Goal: Information Seeking & Learning: Learn about a topic

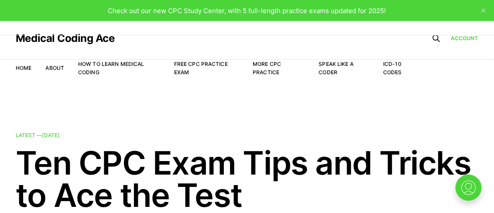
click at [185, 68] on li "Free CPC Practice Exam" at bounding box center [206, 68] width 65 height 17
click at [184, 64] on link "Free CPC Practice Exam" at bounding box center [201, 68] width 54 height 15
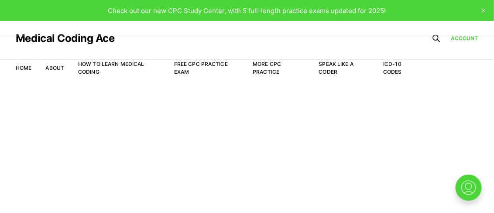
click at [485, 12] on icon "close" at bounding box center [483, 10] width 4 height 4
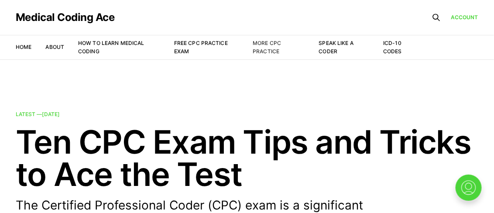
click at [261, 46] on link "More CPC Practice" at bounding box center [266, 47] width 28 height 15
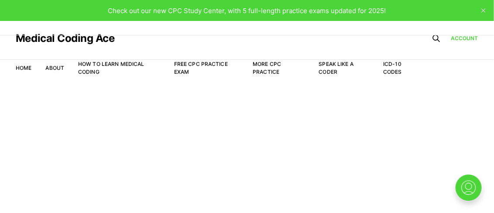
click at [484, 8] on icon "close" at bounding box center [483, 10] width 4 height 4
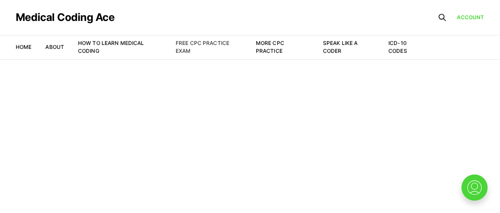
click at [203, 45] on link "Free CPC Practice Exam" at bounding box center [203, 47] width 54 height 14
click at [183, 48] on link "Free CPC Practice Exam" at bounding box center [203, 47] width 54 height 14
click at [469, 181] on img at bounding box center [474, 187] width 28 height 28
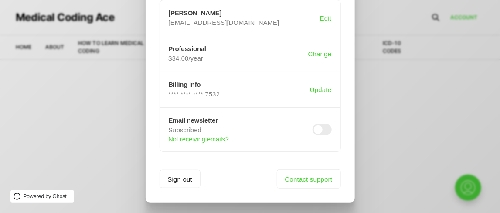
scroll to position [104, 0]
click at [402, 171] on div ".a{fill:none;stroke:currentColor;stroke-linecap:round;stroke-linejoin:round;str…" at bounding box center [256, 106] width 513 height 213
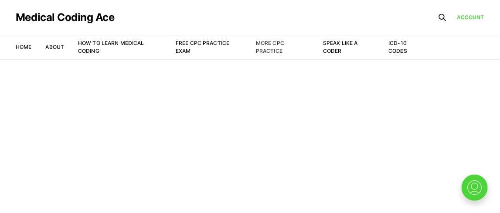
click at [265, 46] on link "More CPC Practice" at bounding box center [270, 47] width 28 height 14
